Goal: Task Accomplishment & Management: Manage account settings

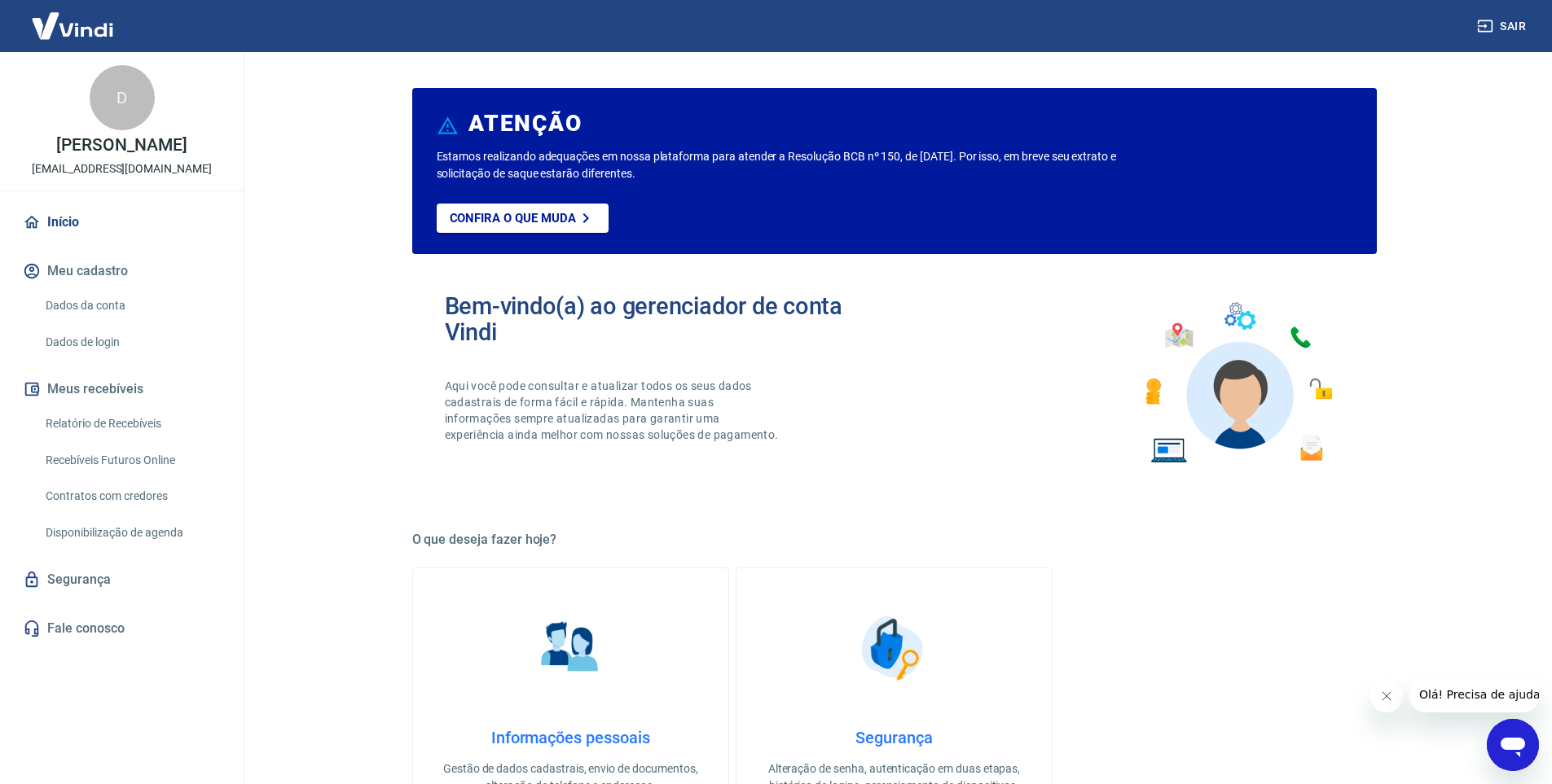
click at [90, 271] on button "Meu cadastro" at bounding box center [122, 271] width 205 height 36
click at [96, 303] on link "Dados da conta" at bounding box center [131, 305] width 185 height 33
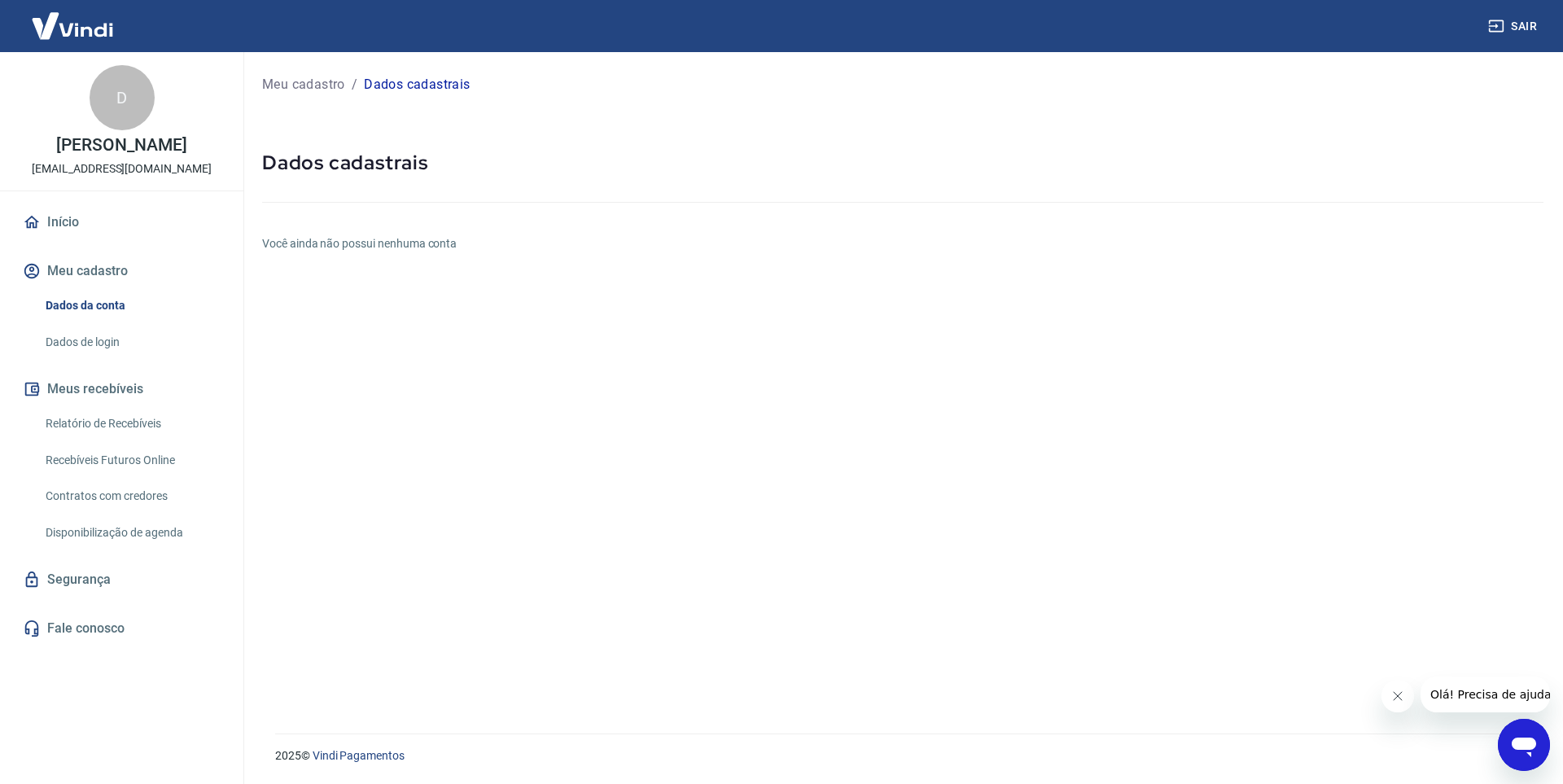
click at [69, 337] on link "Dados de login" at bounding box center [131, 342] width 185 height 33
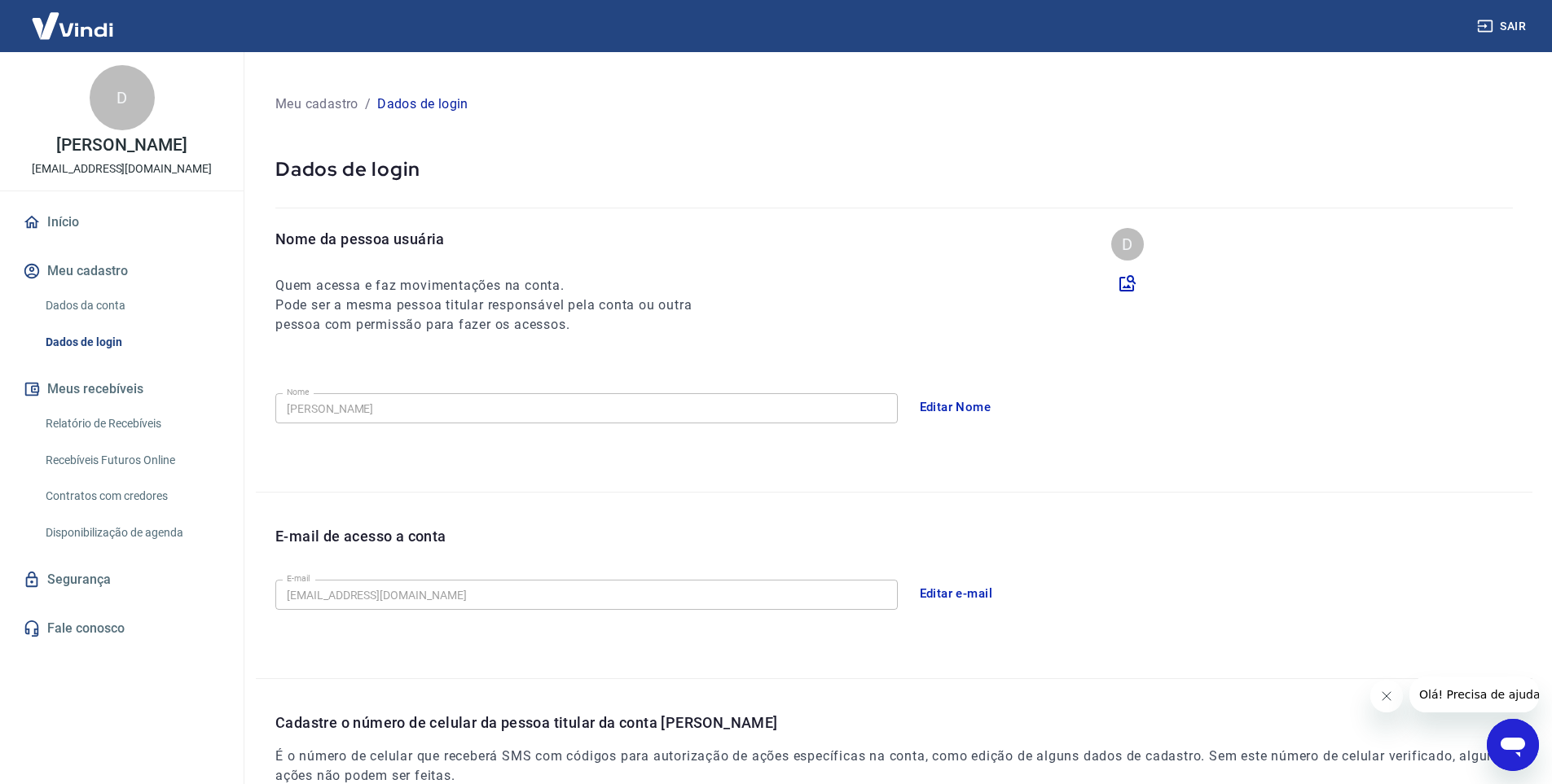
click at [957, 405] on button "Editar Nome" at bounding box center [955, 407] width 90 height 34
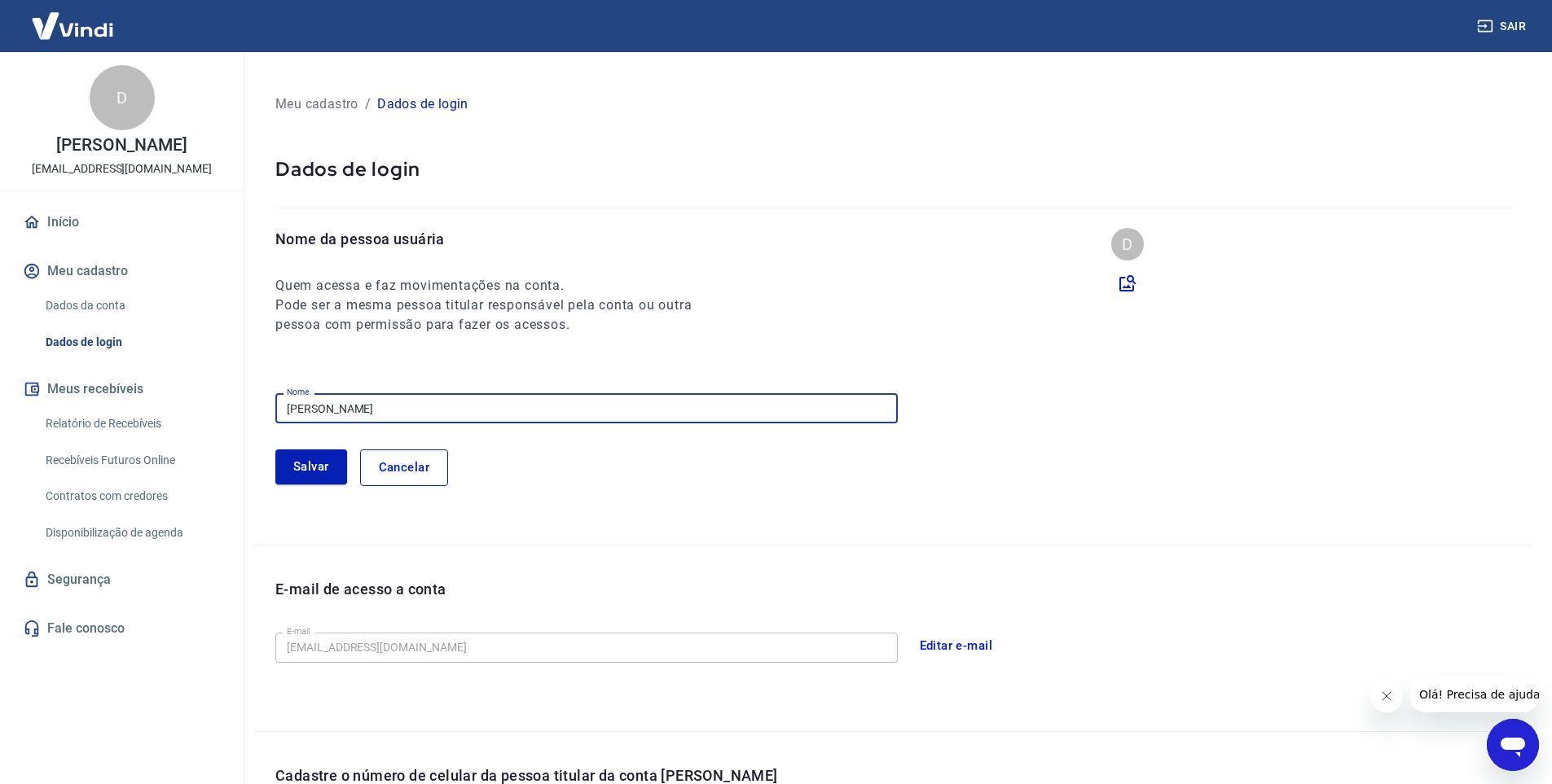
drag, startPoint x: 457, startPoint y: 395, endPoint x: 35, endPoint y: 424, distance: 423.0
click at [41, 423] on div "Sair D [PERSON_NAME] [EMAIL_ADDRESS][DOMAIN_NAME] Início Meu cadastro Dados da …" at bounding box center [776, 392] width 1552 height 784
type input "[PERSON_NAME]"
click at [299, 458] on button "Salvar" at bounding box center [311, 466] width 72 height 34
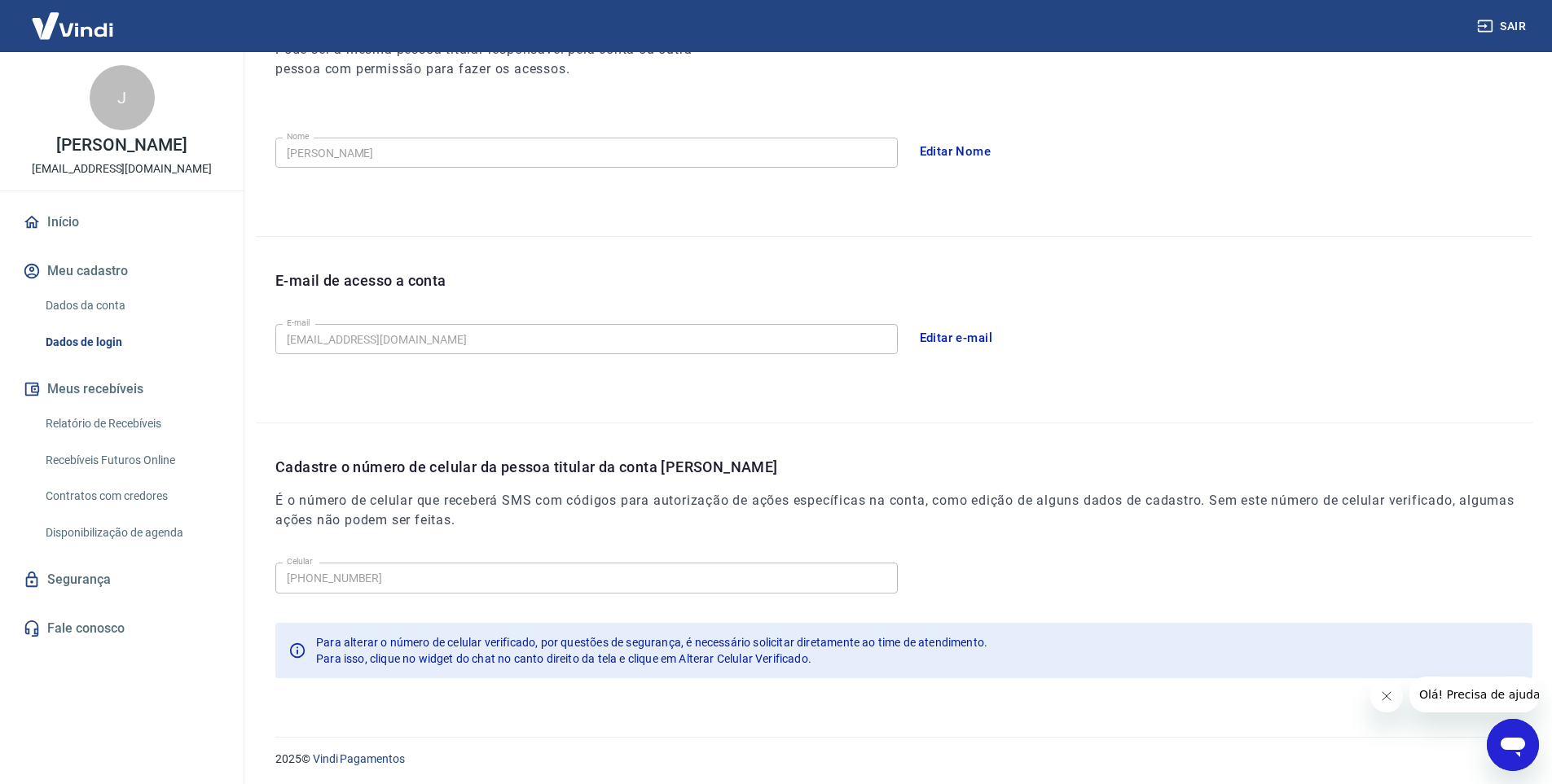
scroll to position [259, 0]
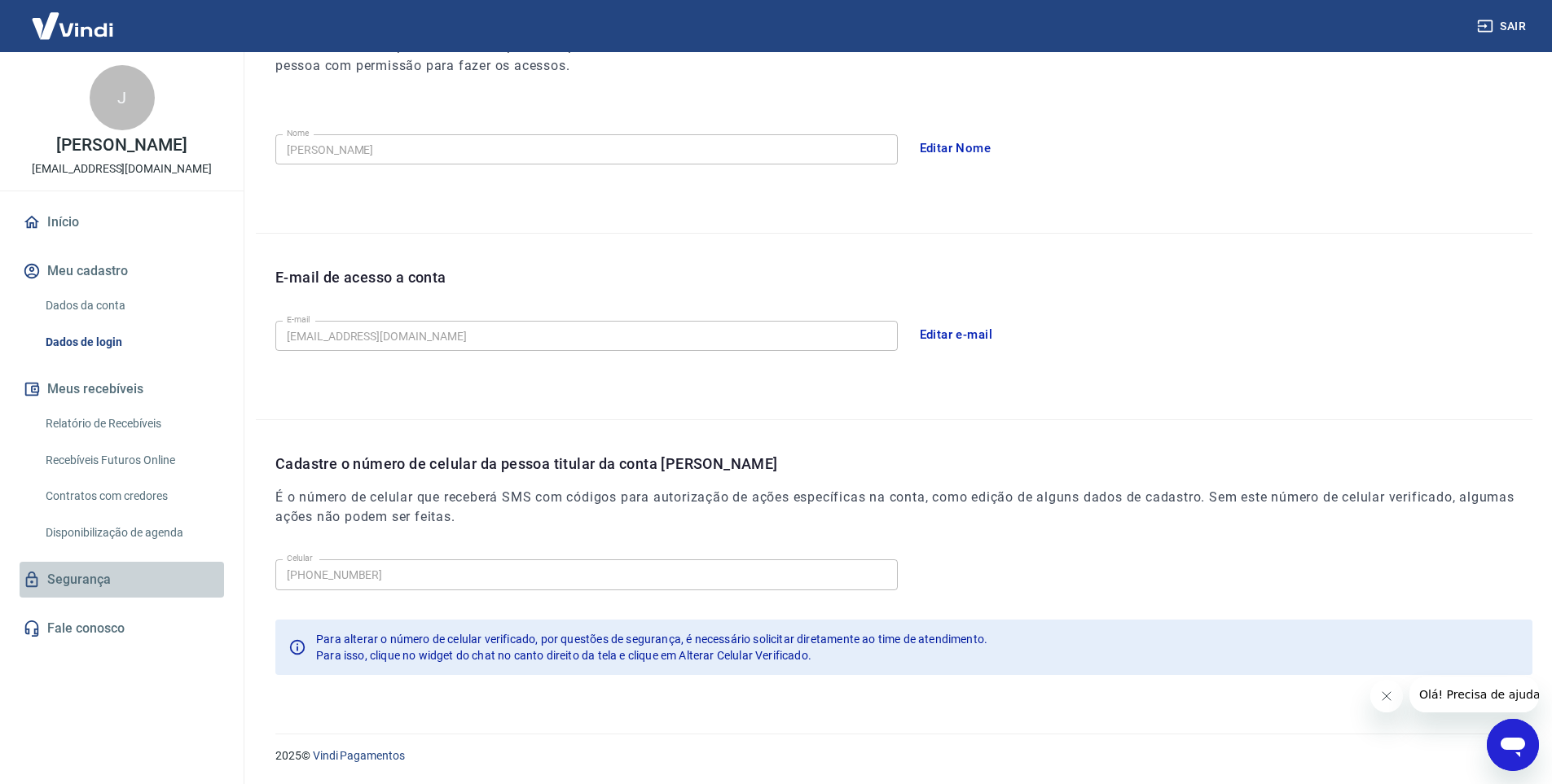
click at [74, 598] on link "Segurança" at bounding box center [122, 579] width 205 height 36
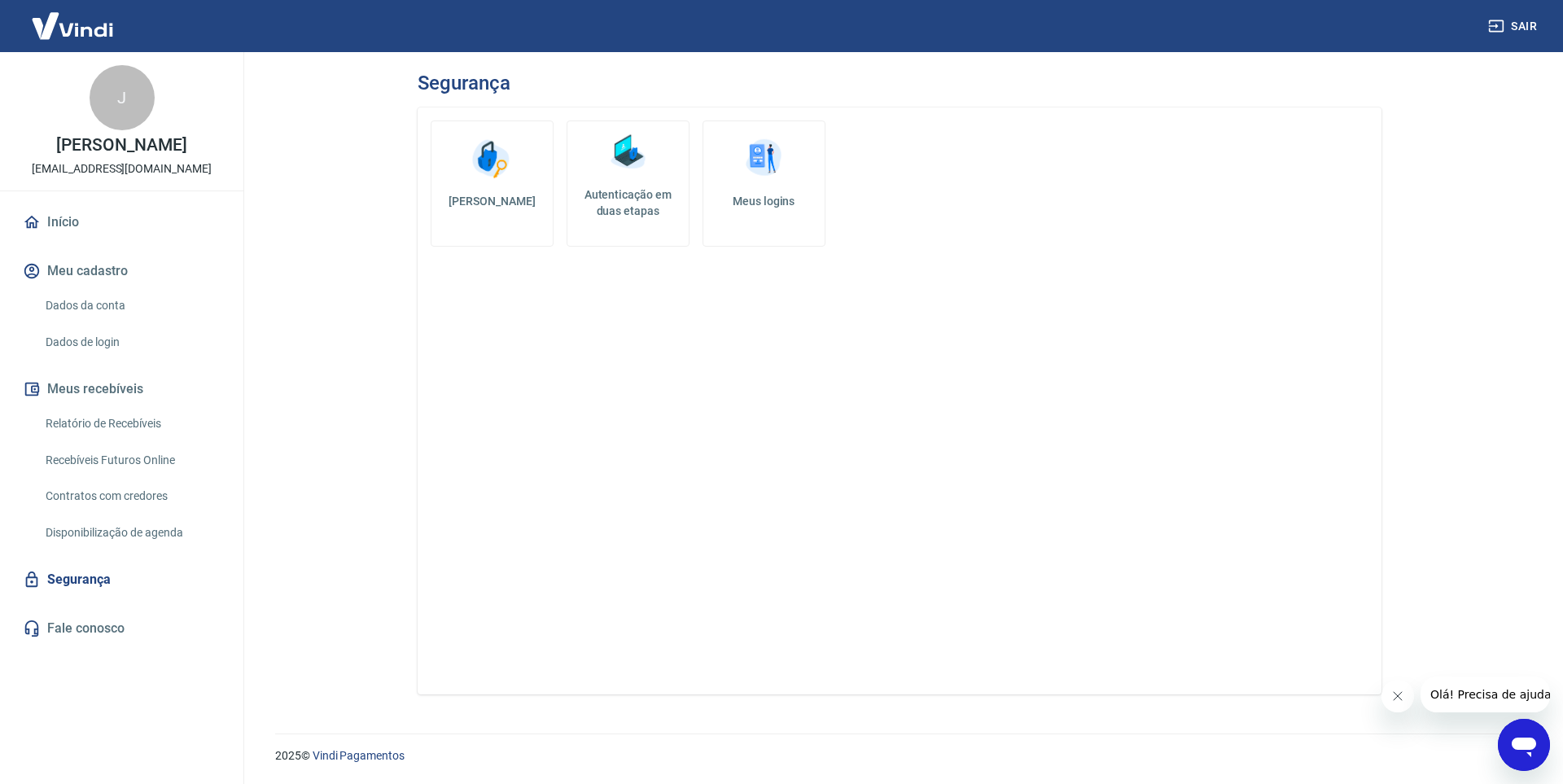
click at [80, 646] on link "Fale conosco" at bounding box center [122, 628] width 205 height 36
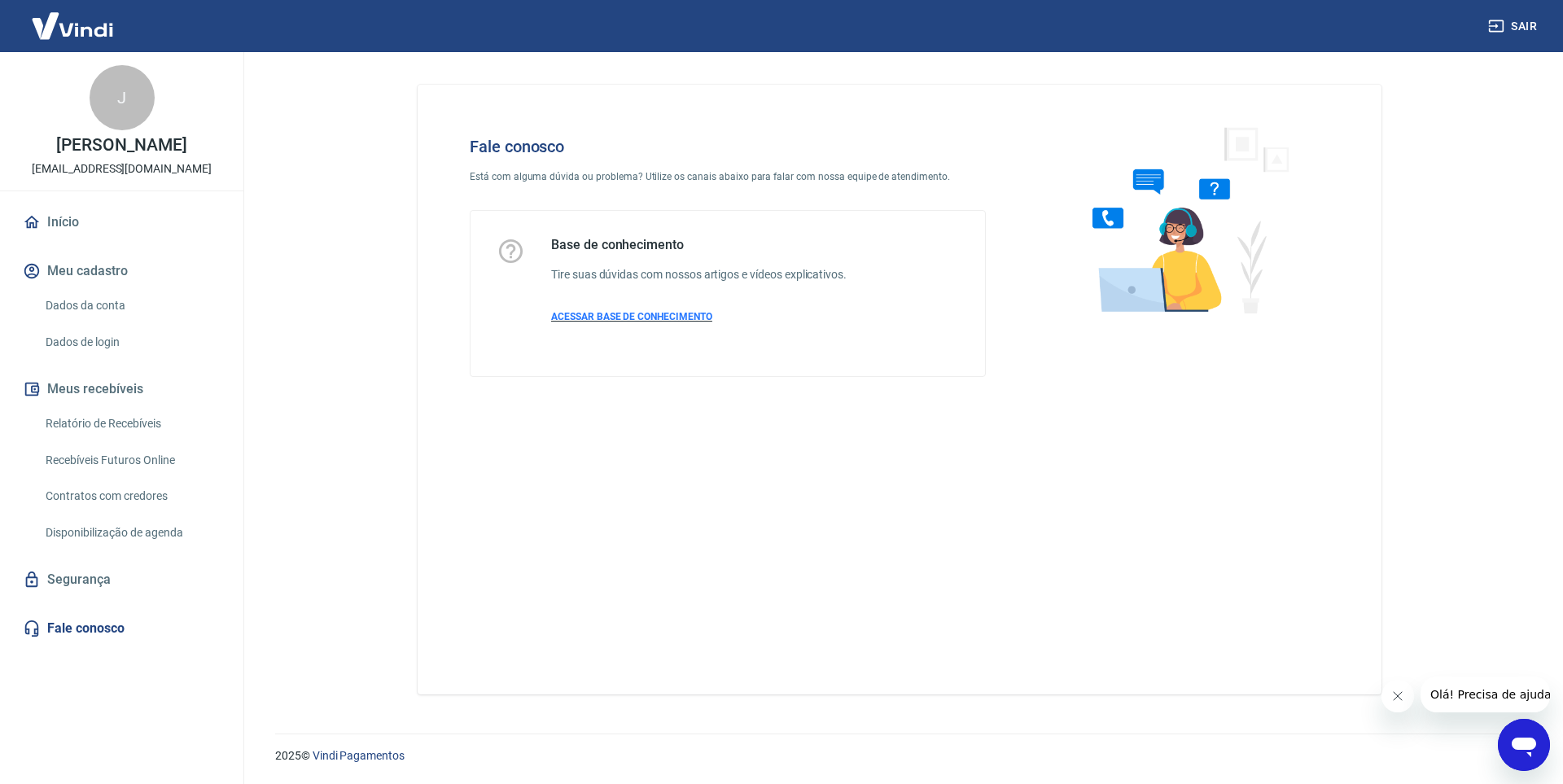
click at [637, 319] on span "ACESSAR BASE DE CONHECIMENTO" at bounding box center [632, 316] width 162 height 11
click at [87, 316] on link "Dados da conta" at bounding box center [131, 305] width 185 height 33
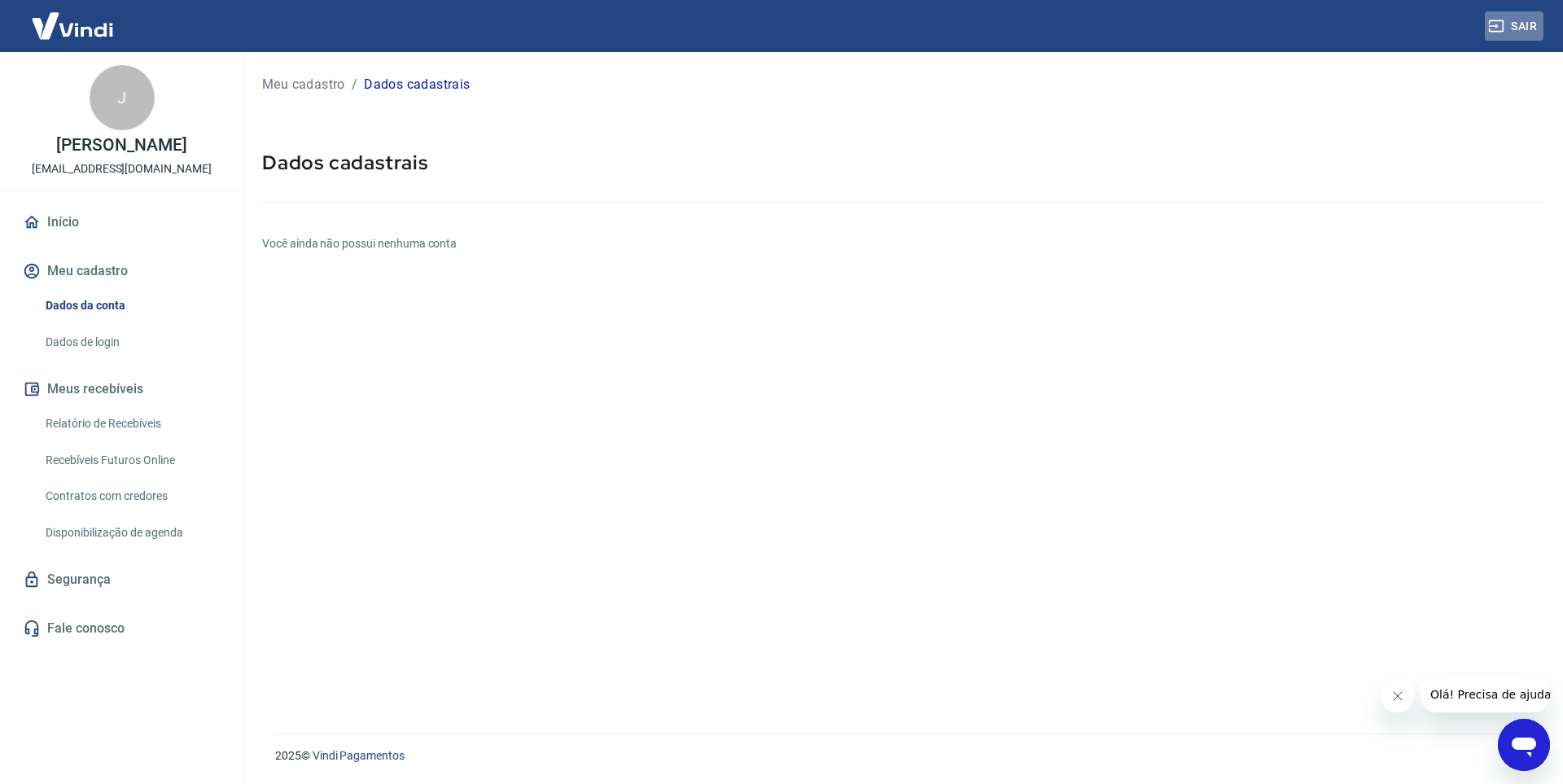
click at [1531, 32] on button "Sair" at bounding box center [1514, 26] width 58 height 30
